Goal: Transaction & Acquisition: Purchase product/service

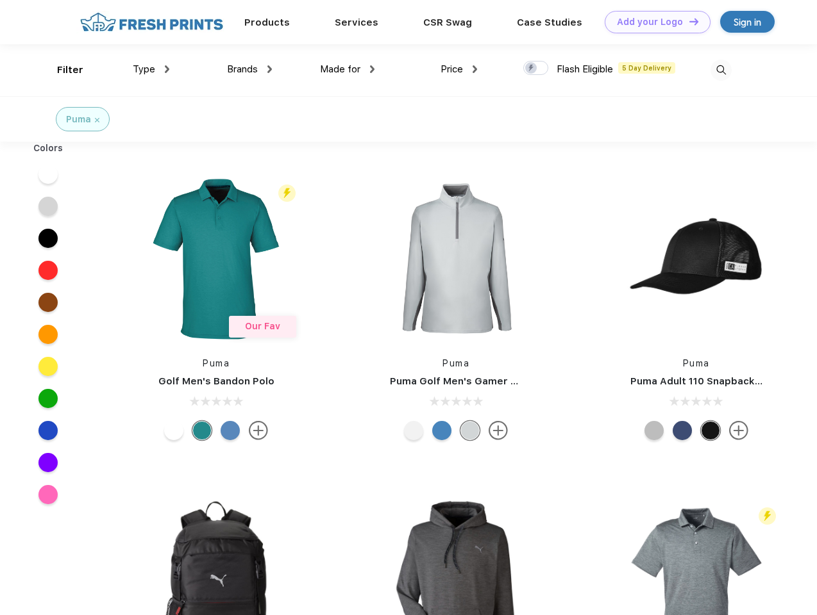
scroll to position [1, 0]
click at [653, 22] on link "Add your Logo Design Tool" at bounding box center [657, 22] width 106 height 22
click at [0, 0] on div "Design Tool" at bounding box center [0, 0] width 0 height 0
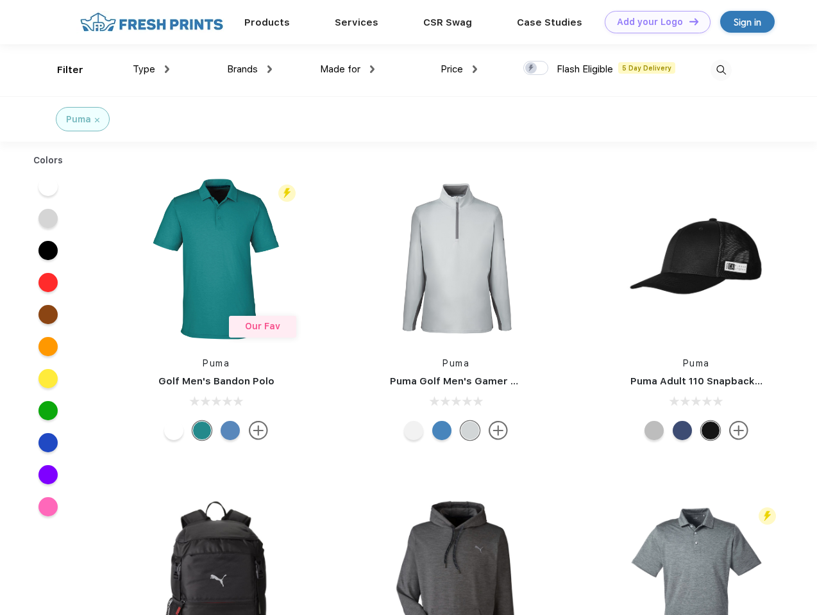
click at [688, 21] on link "Add your Logo Design Tool" at bounding box center [657, 22] width 106 height 22
click at [62, 70] on div "Filter" at bounding box center [70, 70] width 26 height 15
click at [151, 69] on span "Type" at bounding box center [144, 69] width 22 height 12
click at [249, 69] on span "Brands" at bounding box center [242, 69] width 31 height 12
click at [347, 69] on span "Made for" at bounding box center [340, 69] width 40 height 12
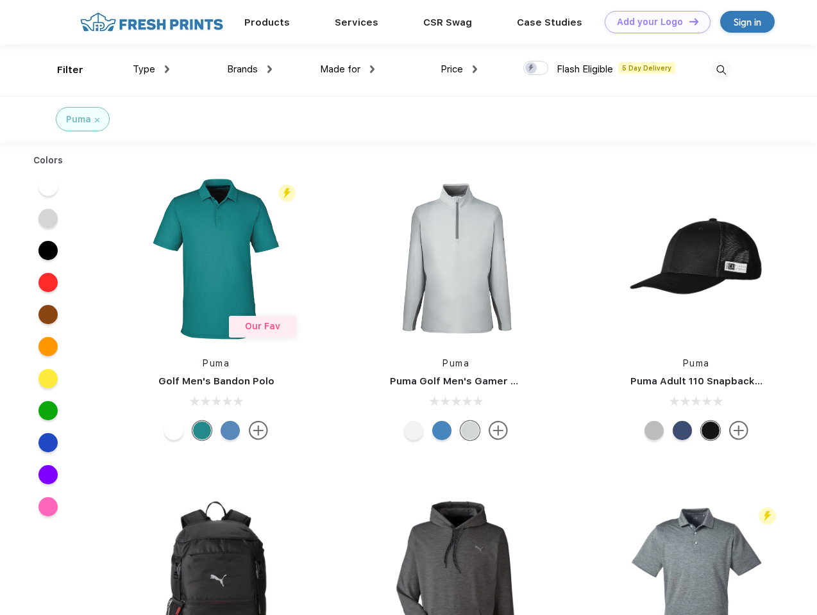
click at [459, 69] on span "Price" at bounding box center [451, 69] width 22 height 12
click at [536, 69] on div at bounding box center [535, 68] width 25 height 14
click at [531, 69] on input "checkbox" at bounding box center [527, 64] width 8 height 8
click at [721, 70] on img at bounding box center [720, 70] width 21 height 21
